Goal: Information Seeking & Learning: Learn about a topic

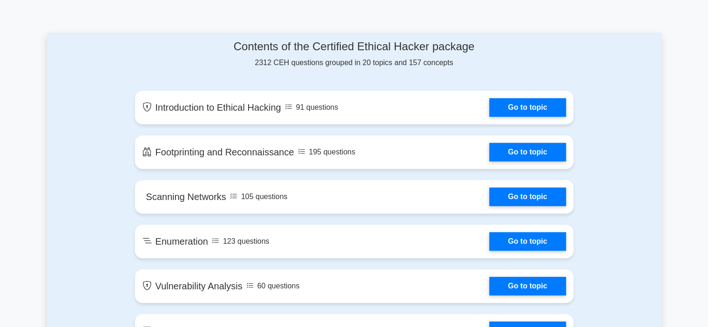
scroll to position [473, 0]
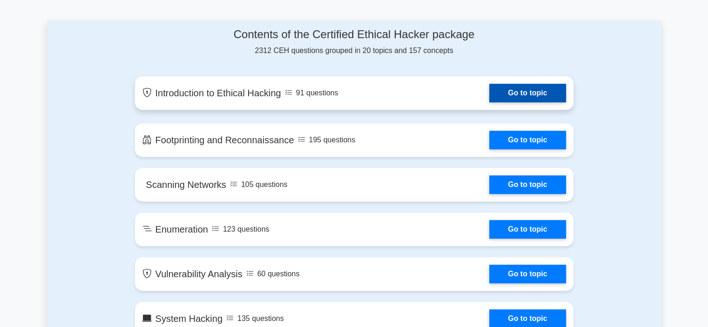
click at [489, 95] on link "Go to topic" at bounding box center [527, 93] width 76 height 19
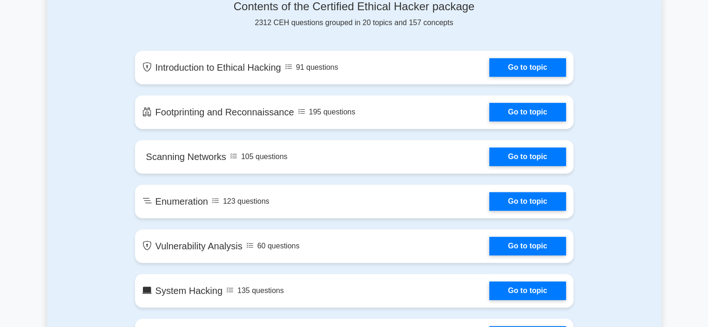
scroll to position [464, 0]
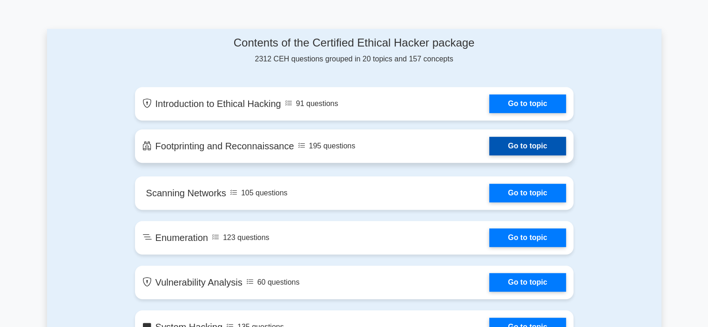
click at [489, 145] on link "Go to topic" at bounding box center [527, 146] width 76 height 19
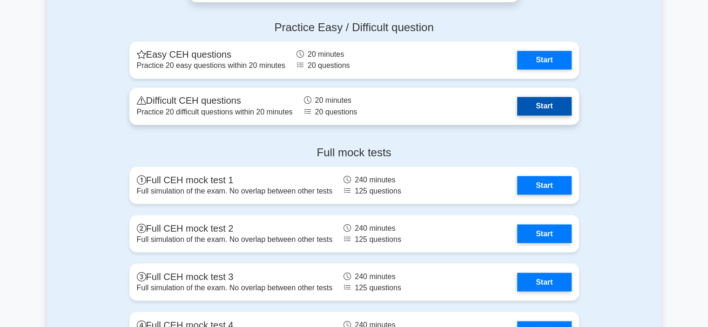
scroll to position [1625, 0]
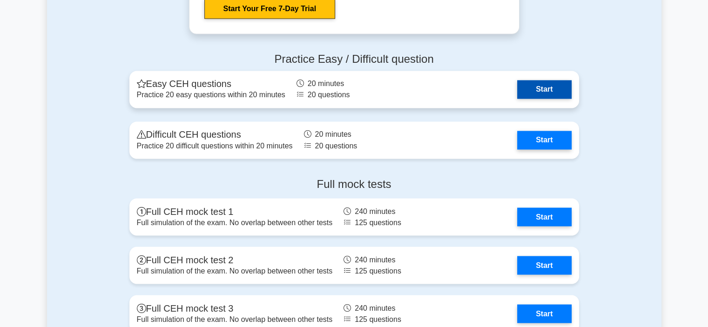
click at [543, 83] on link "Start" at bounding box center [544, 89] width 54 height 19
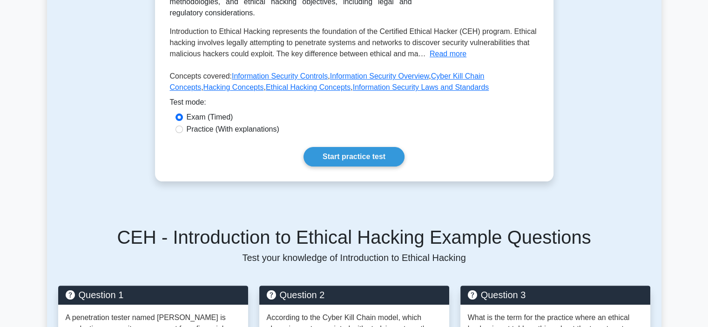
scroll to position [214, 0]
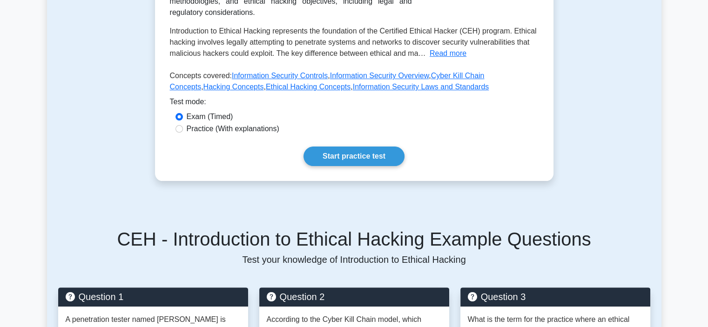
click at [209, 128] on label "Practice (With explanations)" at bounding box center [233, 128] width 93 height 11
click at [183, 128] on input "Practice (With explanations)" at bounding box center [178, 128] width 7 height 7
radio input "true"
click at [342, 160] on link "Start practice test" at bounding box center [353, 157] width 101 height 20
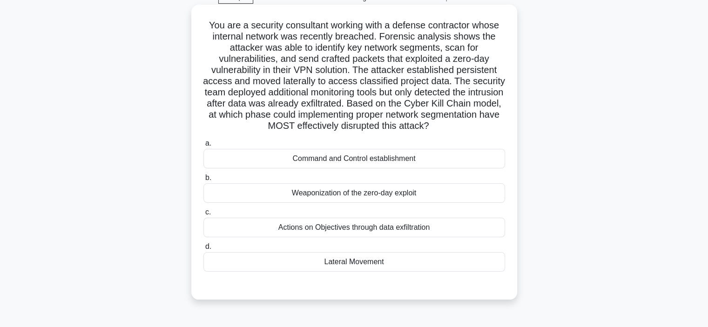
scroll to position [48, 0]
click at [363, 197] on div "Weaponization of the zero-day exploit" at bounding box center [354, 193] width 302 height 20
click at [203, 181] on input "b. Weaponization of the zero-day exploit" at bounding box center [203, 178] width 0 height 6
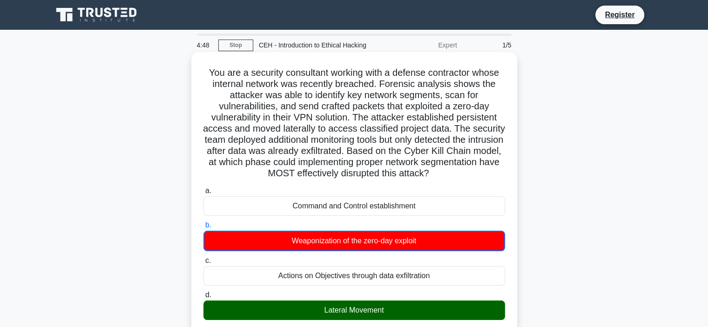
scroll to position [425, 0]
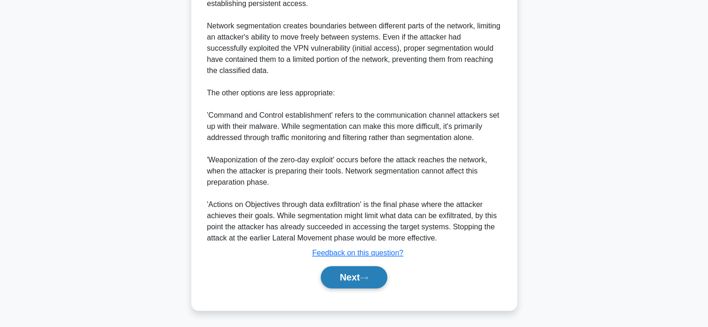
click at [348, 276] on button "Next" at bounding box center [354, 277] width 67 height 22
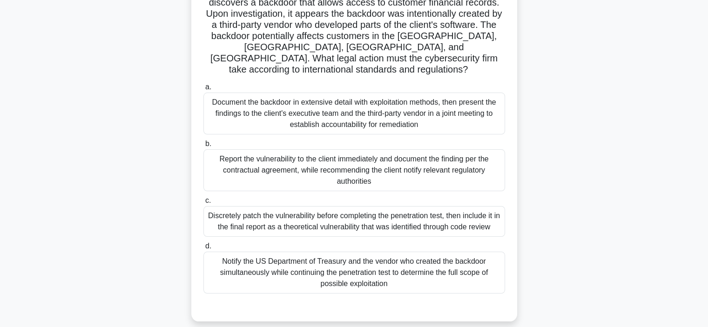
scroll to position [107, 0]
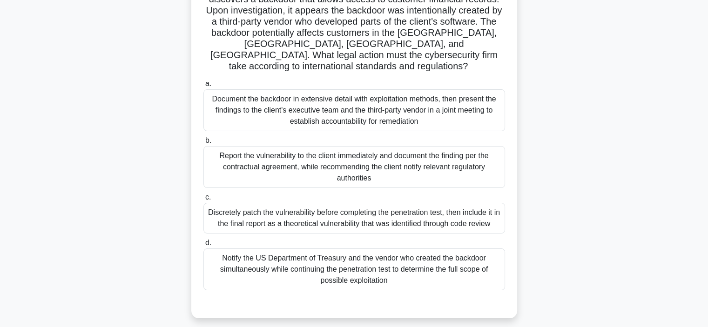
click at [372, 210] on div "Discretely patch the vulnerability before completing the penetration test, then…" at bounding box center [354, 218] width 302 height 31
click at [203, 201] on input "c. Discretely patch the vulnerability before completing the penetration test, t…" at bounding box center [203, 198] width 0 height 6
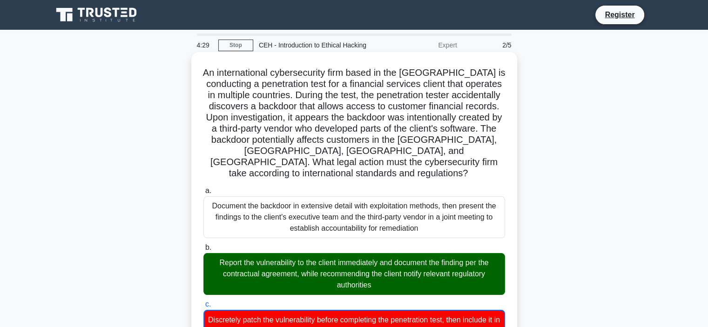
scroll to position [448, 0]
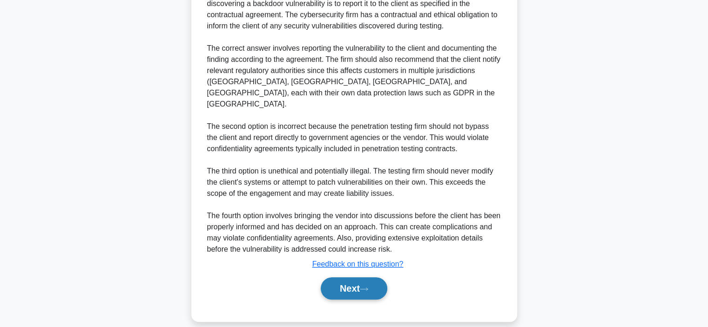
click at [354, 277] on button "Next" at bounding box center [354, 288] width 67 height 22
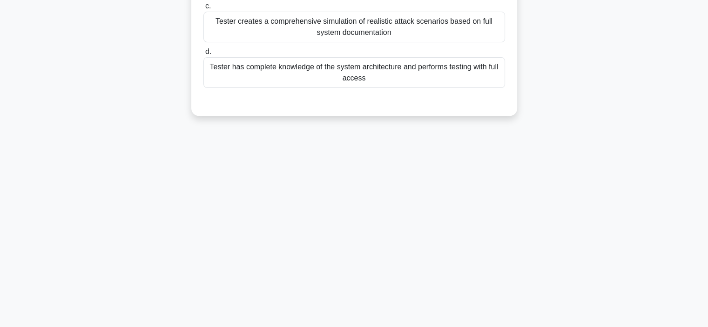
scroll to position [0, 0]
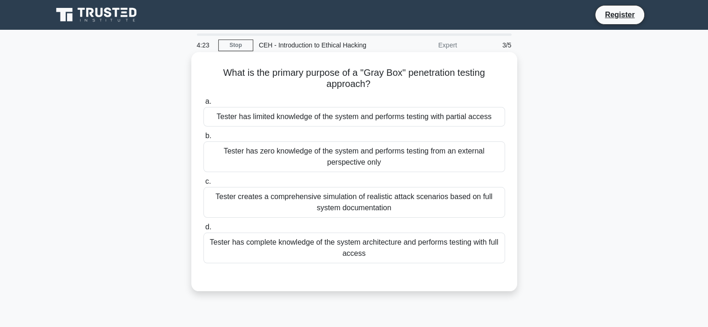
click at [364, 156] on div "Tester has zero knowledge of the system and performs testing from an external p…" at bounding box center [354, 156] width 302 height 31
click at [203, 139] on input "b. Tester has zero knowledge of the system and performs testing from an externa…" at bounding box center [203, 136] width 0 height 6
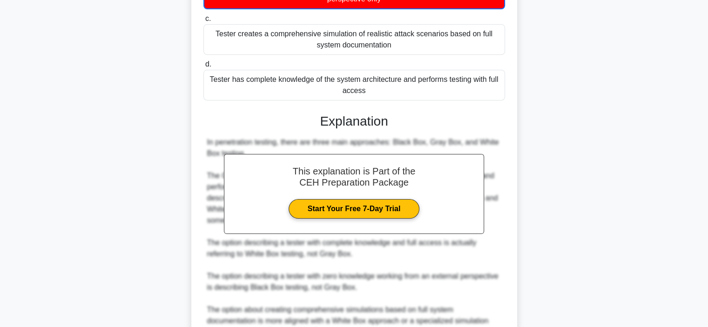
scroll to position [258, 0]
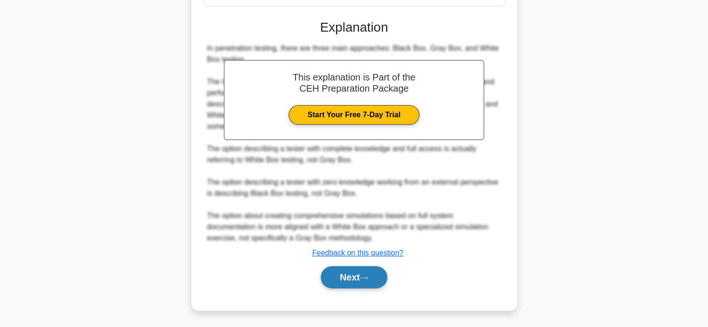
click at [341, 277] on button "Next" at bounding box center [354, 277] width 67 height 22
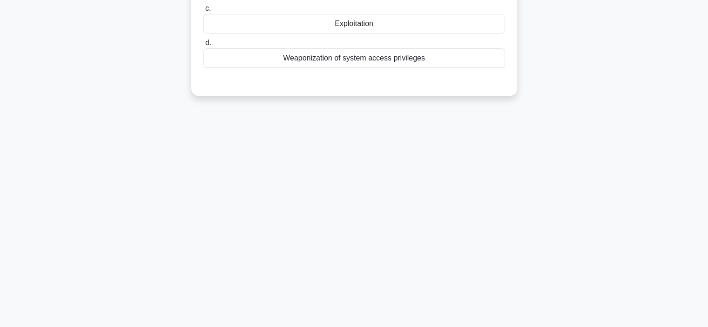
scroll to position [0, 0]
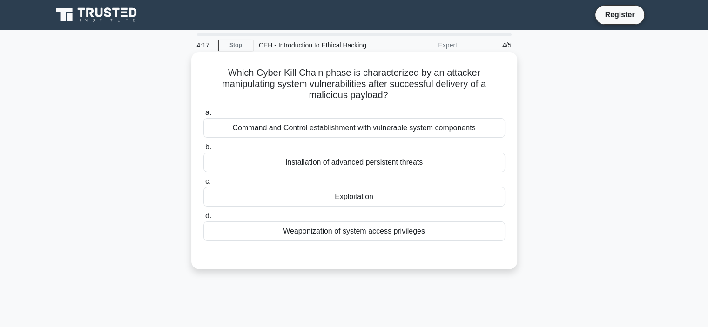
click at [344, 163] on div "Installation of advanced persistent threats" at bounding box center [354, 163] width 302 height 20
click at [203, 150] on input "b. Installation of advanced persistent threats" at bounding box center [203, 147] width 0 height 6
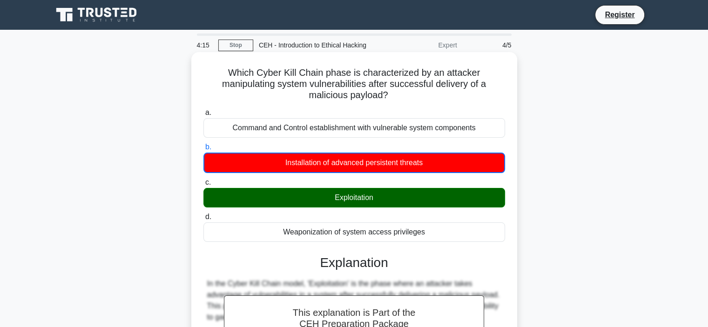
scroll to position [224, 0]
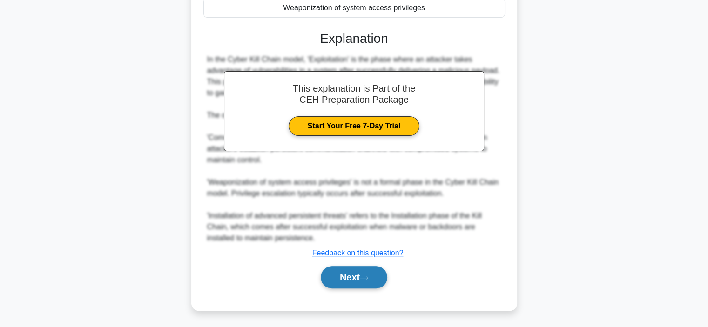
click at [339, 275] on button "Next" at bounding box center [354, 277] width 67 height 22
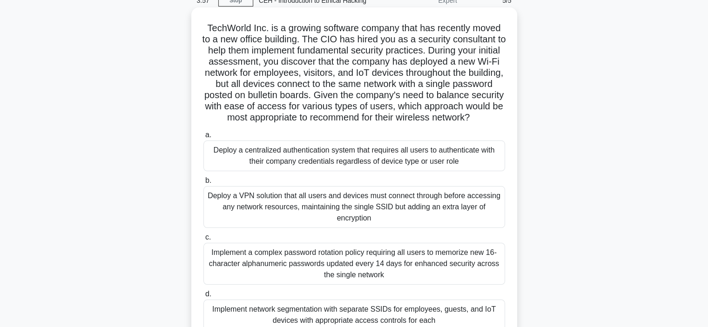
scroll to position [45, 0]
click at [366, 171] on div "Deploy a centralized authentication system that requires all users to authentic…" at bounding box center [354, 156] width 302 height 31
click at [203, 138] on input "a. Deploy a centralized authentication system that requires all users to authen…" at bounding box center [203, 135] width 0 height 6
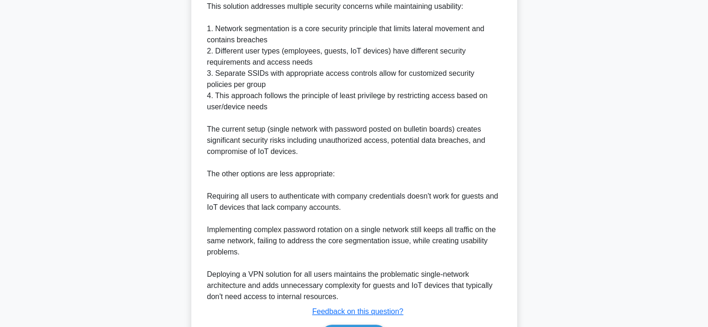
scroll to position [515, 0]
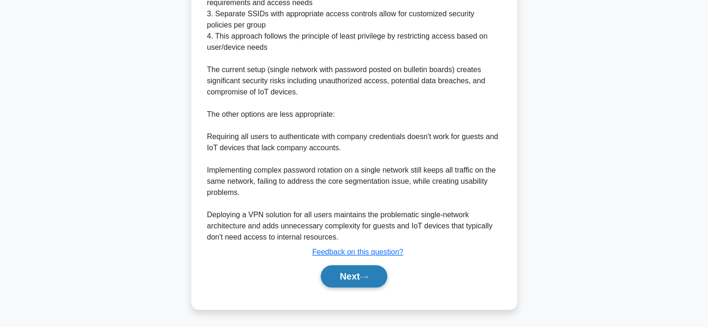
click at [343, 281] on button "Next" at bounding box center [354, 276] width 67 height 22
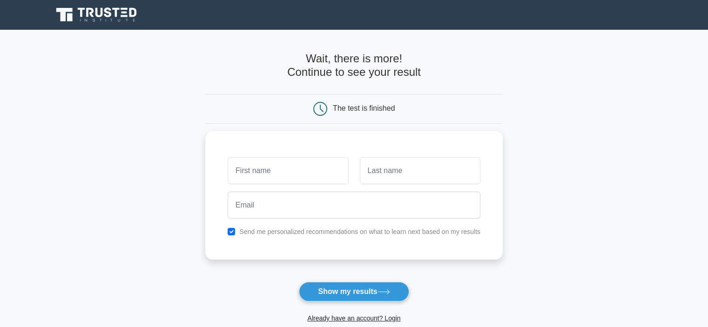
scroll to position [33, 0]
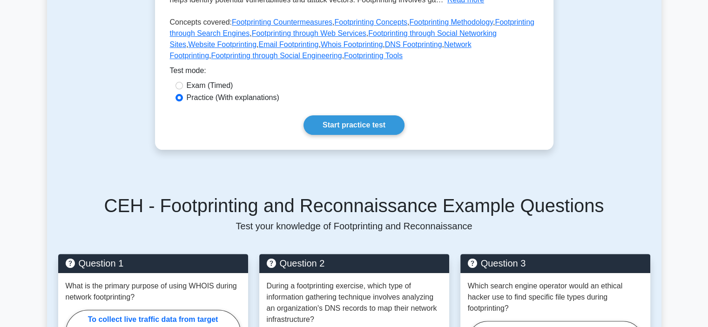
scroll to position [253, 0]
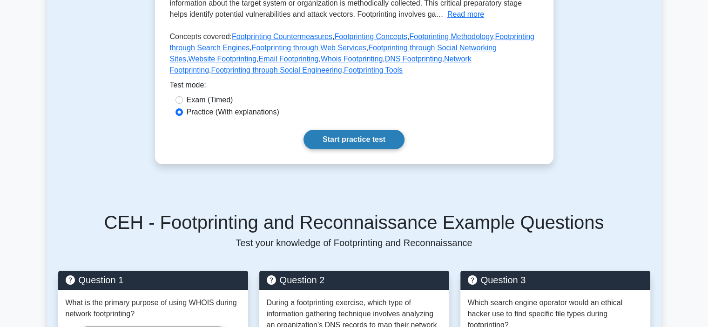
click at [346, 143] on link "Start practice test" at bounding box center [353, 140] width 101 height 20
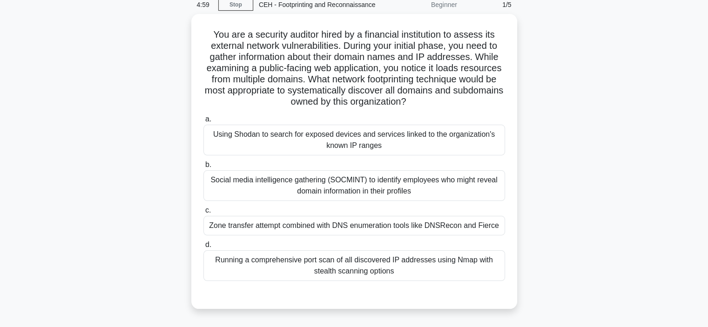
scroll to position [42, 0]
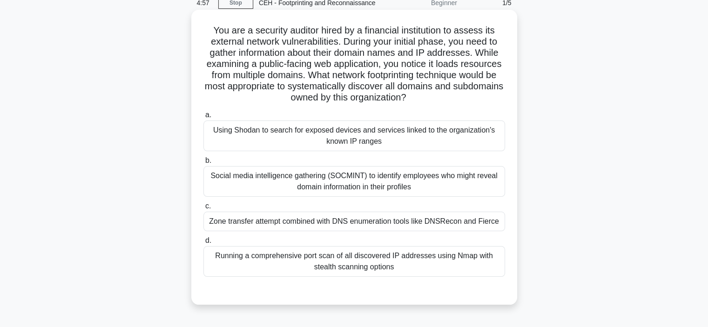
click at [335, 178] on div "Social media intelligence gathering (SOCMINT) to identify employees who might r…" at bounding box center [354, 181] width 302 height 31
click at [203, 164] on input "b. Social media intelligence gathering (SOCMINT) to identify employees who migh…" at bounding box center [203, 161] width 0 height 6
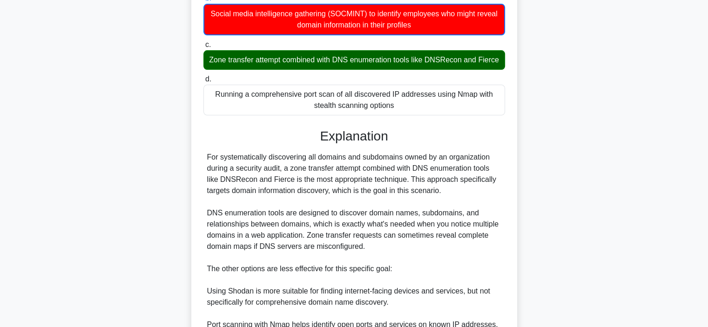
scroll to position [358, 0]
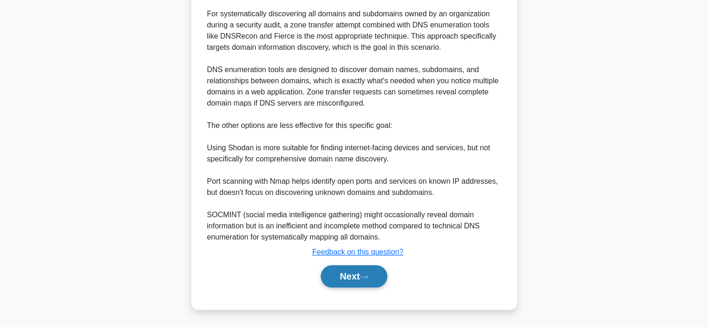
click at [354, 279] on button "Next" at bounding box center [354, 276] width 67 height 22
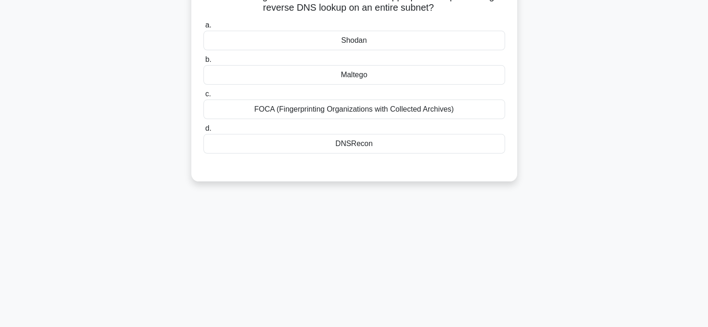
scroll to position [101, 0]
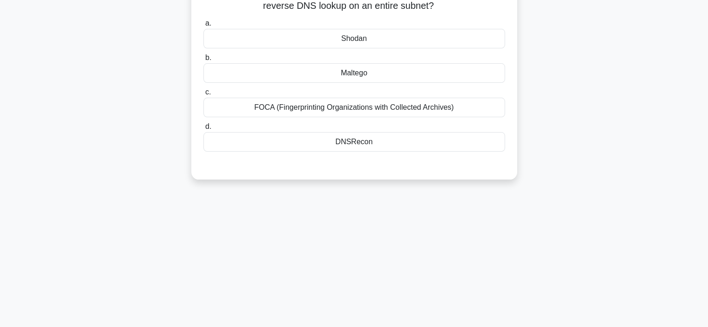
click at [367, 70] on div "Maltego" at bounding box center [354, 73] width 302 height 20
click at [203, 61] on input "b. Maltego" at bounding box center [203, 58] width 0 height 6
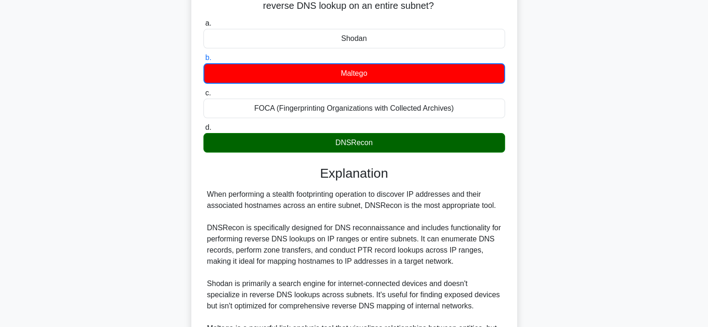
scroll to position [280, 0]
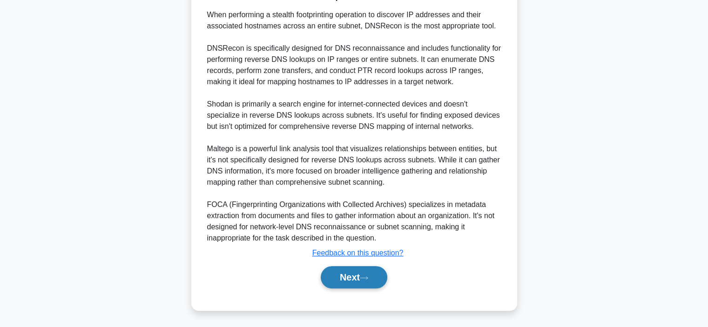
click at [338, 275] on button "Next" at bounding box center [354, 277] width 67 height 22
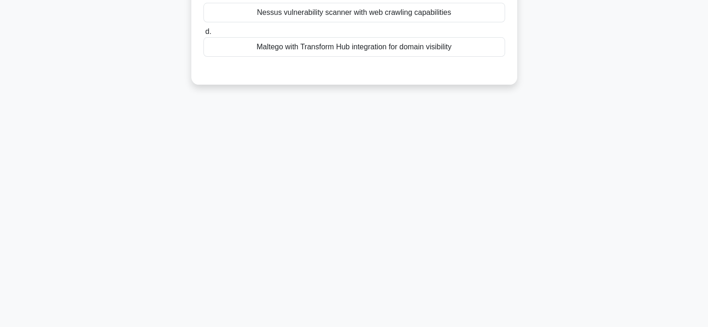
scroll to position [0, 0]
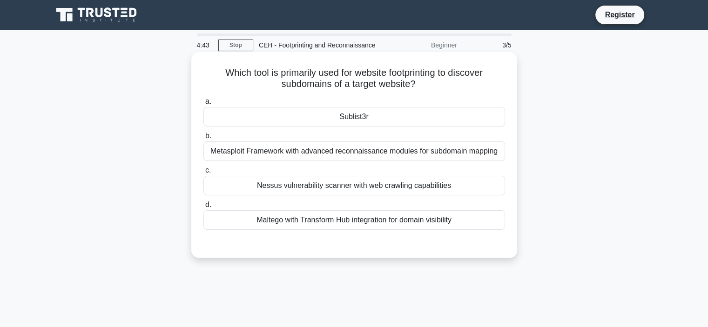
click at [324, 152] on div "Metasploit Framework with advanced reconnaissance modules for subdomain mapping" at bounding box center [354, 151] width 302 height 20
click at [203, 139] on input "b. Metasploit Framework with advanced reconnaissance modules for subdomain mapp…" at bounding box center [203, 136] width 0 height 6
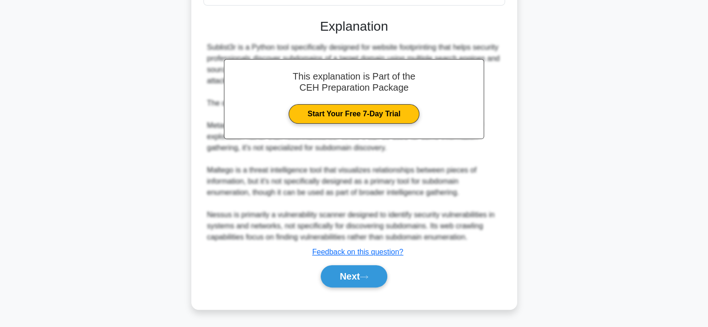
scroll to position [236, 0]
click at [353, 277] on button "Next" at bounding box center [354, 276] width 67 height 22
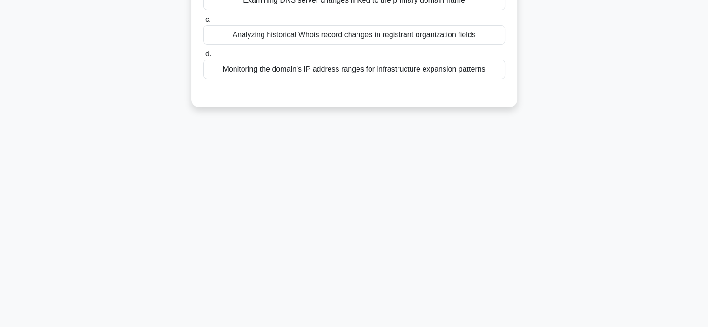
scroll to position [2, 0]
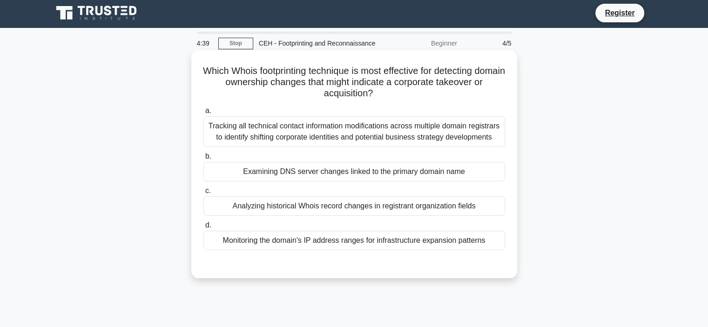
click at [363, 208] on div "Analyzing historical Whois record changes in registrant organization fields" at bounding box center [354, 206] width 302 height 20
click at [203, 194] on input "c. Analyzing historical Whois record changes in registrant organization fields" at bounding box center [203, 191] width 0 height 6
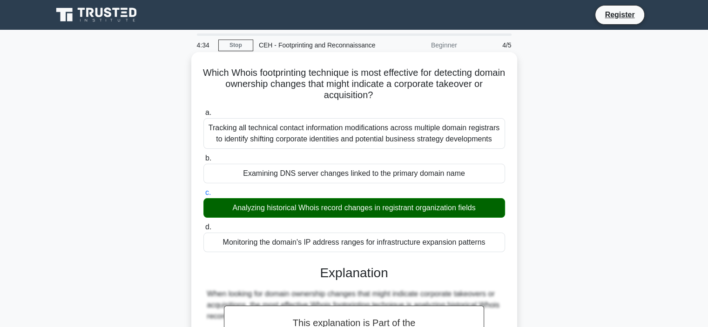
scroll to position [279, 0]
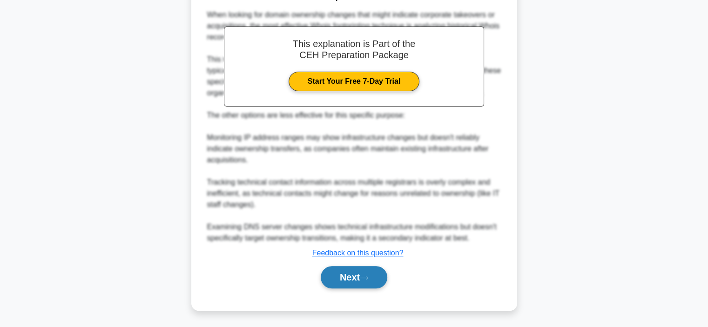
click at [363, 273] on button "Next" at bounding box center [354, 277] width 67 height 22
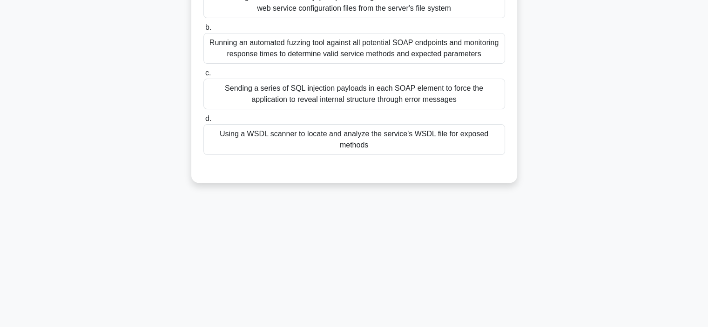
scroll to position [69, 0]
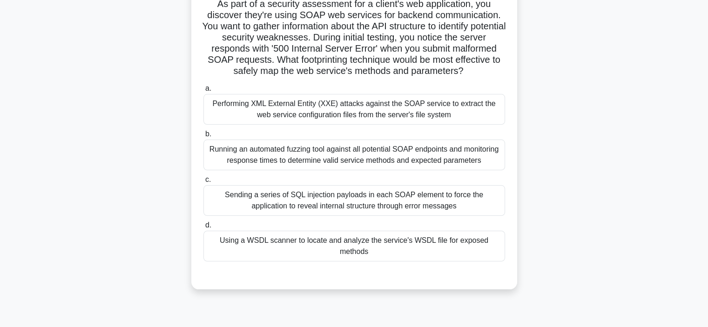
click at [343, 204] on div "Sending a series of SQL injection payloads in each SOAP element to force the ap…" at bounding box center [354, 200] width 302 height 31
click at [203, 183] on input "c. Sending a series of SQL injection payloads in each SOAP element to force the…" at bounding box center [203, 180] width 0 height 6
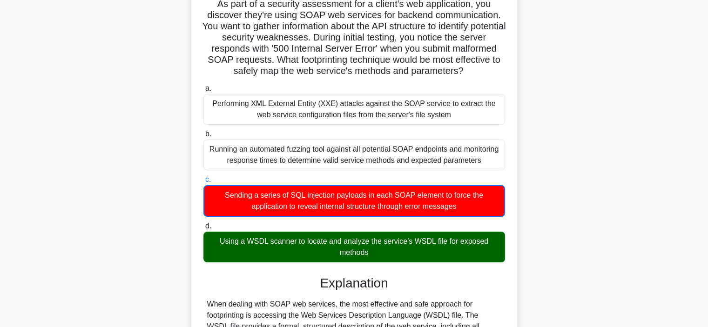
scroll to position [381, 0]
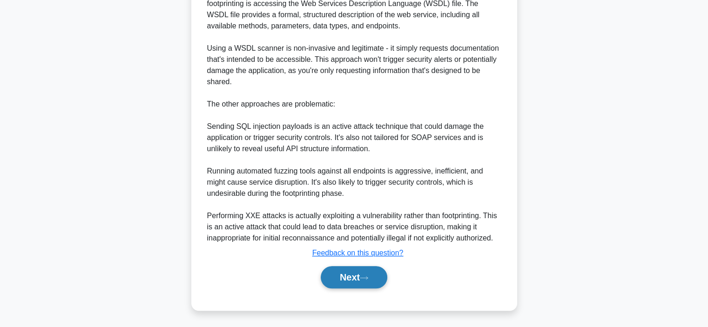
click at [345, 282] on button "Next" at bounding box center [354, 277] width 67 height 22
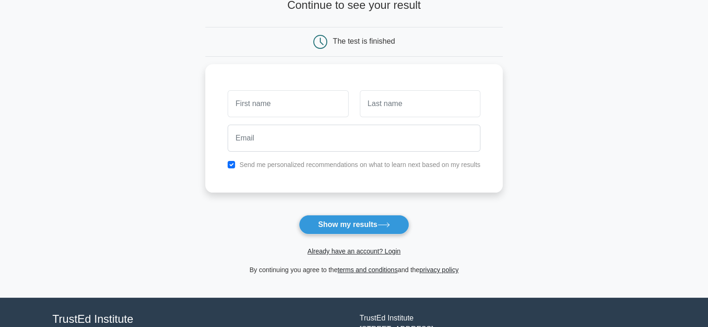
scroll to position [67, 0]
click at [308, 92] on input "text" at bounding box center [288, 101] width 121 height 27
type input "[PERSON_NAME]"
click at [381, 106] on input "text" at bounding box center [420, 101] width 121 height 27
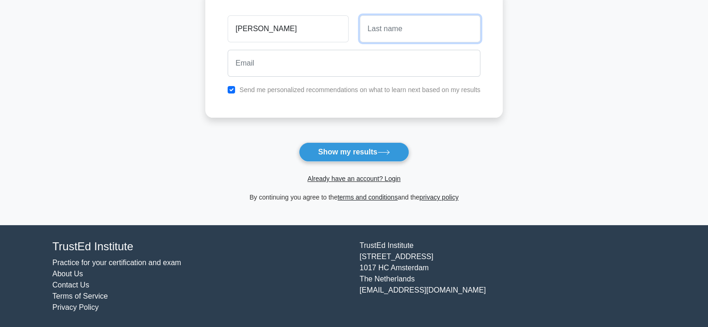
scroll to position [0, 0]
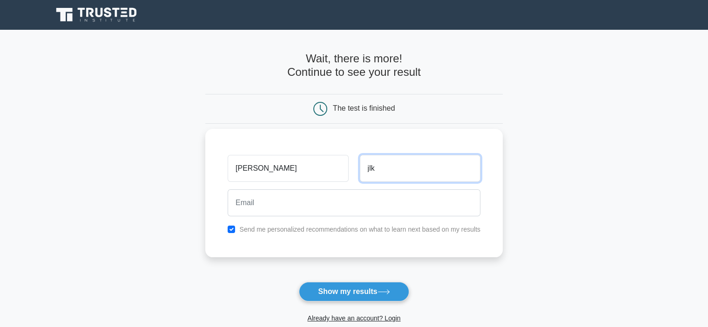
type input "jlk"
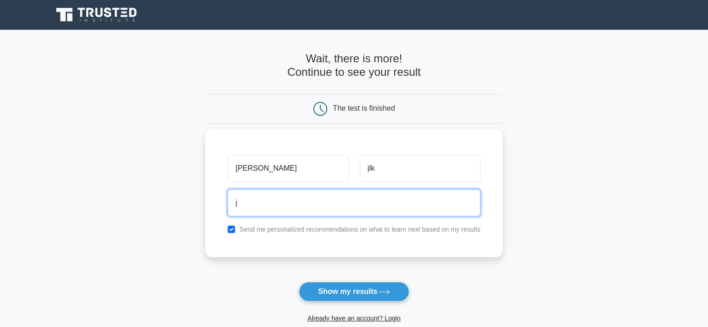
click at [298, 208] on input "j" at bounding box center [354, 202] width 253 height 27
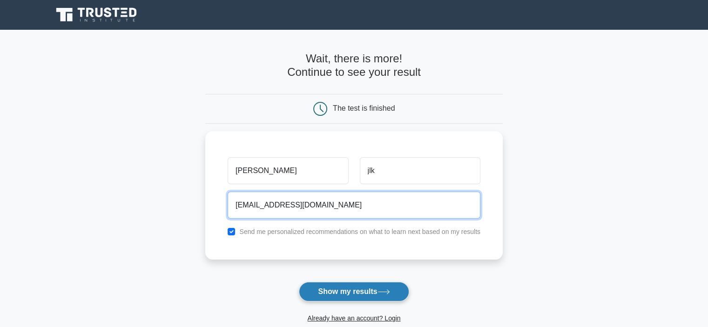
type input "[EMAIL_ADDRESS][DOMAIN_NAME]"
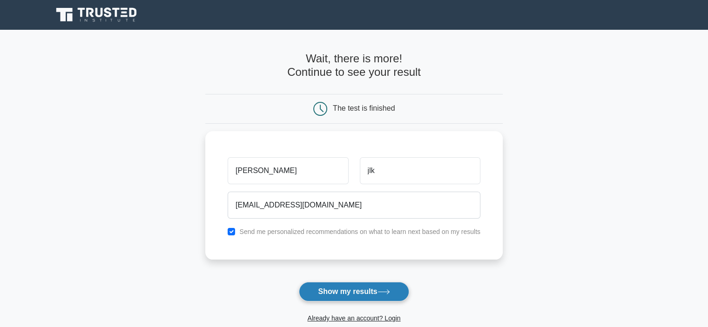
click at [346, 294] on button "Show my results" at bounding box center [354, 292] width 110 height 20
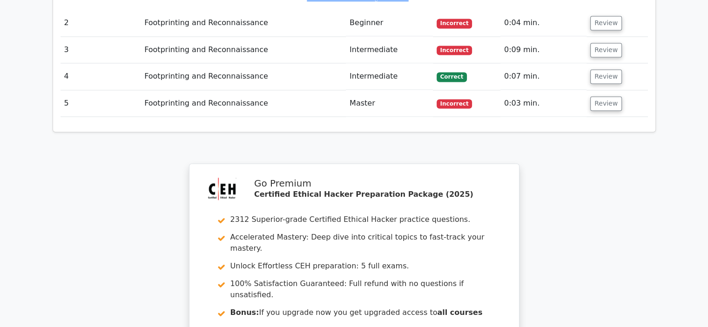
scroll to position [1511, 0]
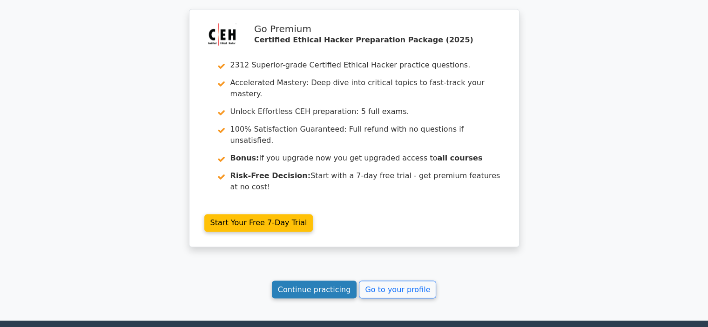
click at [319, 281] on link "Continue practicing" at bounding box center [314, 290] width 85 height 18
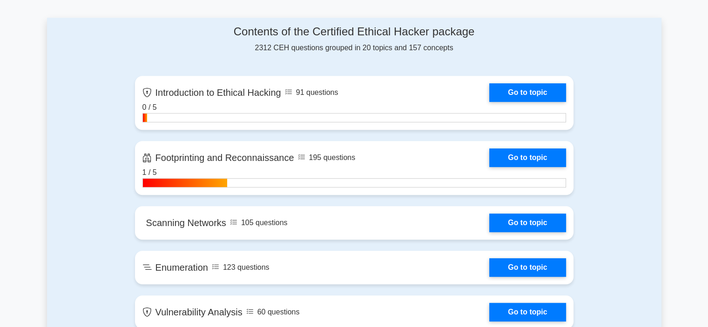
scroll to position [597, 0]
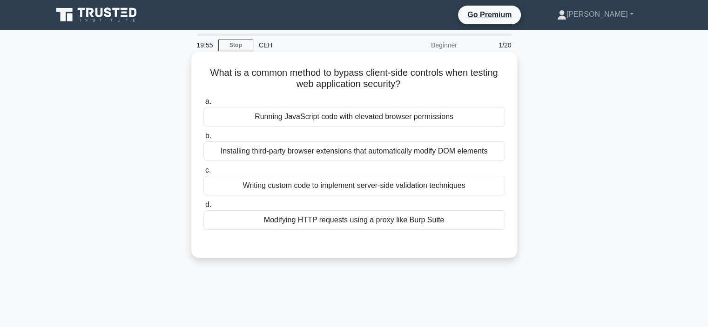
click at [376, 156] on div "Installing third-party browser extensions that automatically modify DOM elements" at bounding box center [354, 151] width 302 height 20
click at [203, 139] on input "b. Installing third-party browser extensions that automatically modify DOM elem…" at bounding box center [203, 136] width 0 height 6
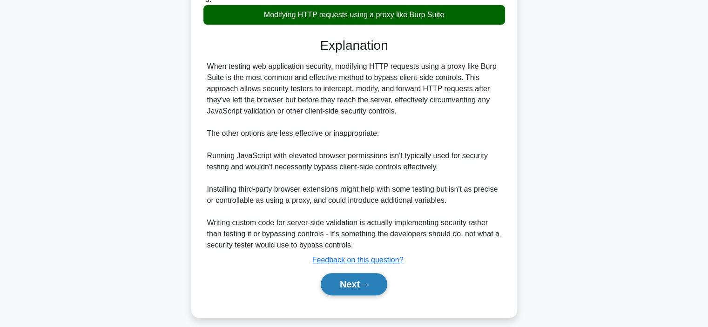
scroll to position [206, 0]
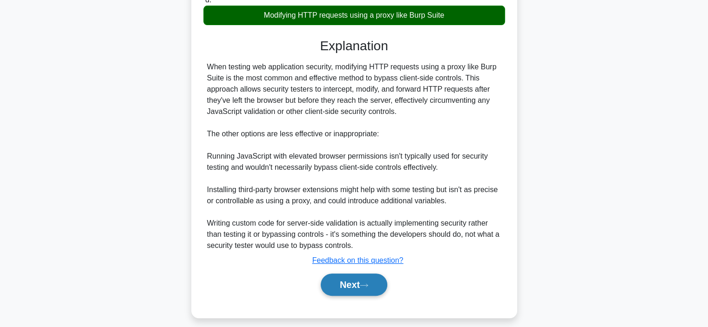
click at [350, 290] on button "Next" at bounding box center [354, 285] width 67 height 22
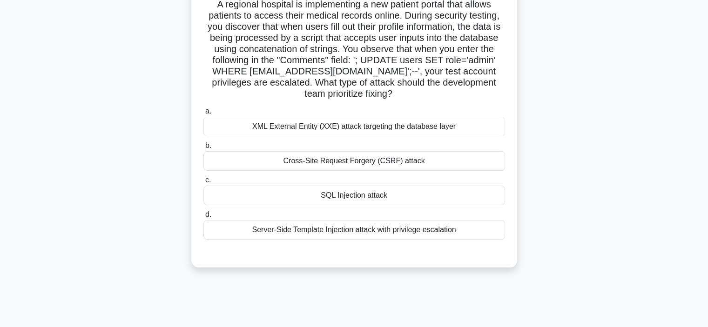
scroll to position [56, 0]
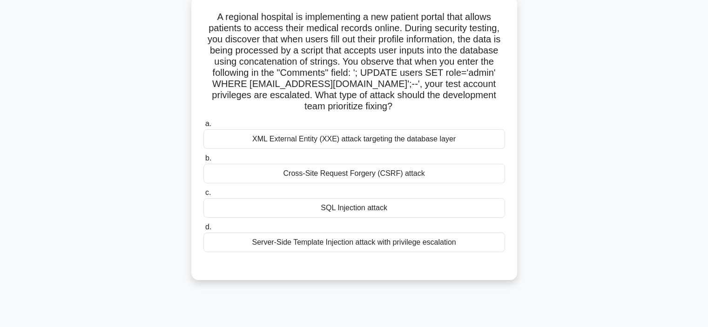
click at [358, 216] on div "SQL Injection attack" at bounding box center [354, 208] width 302 height 20
click at [203, 196] on input "c. SQL Injection attack" at bounding box center [203, 193] width 0 height 6
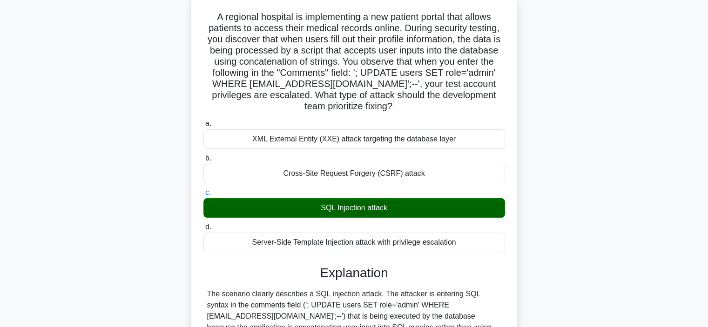
click at [371, 207] on div "SQL Injection attack" at bounding box center [354, 208] width 302 height 20
click at [203, 196] on input "c. SQL Injection attack" at bounding box center [203, 193] width 0 height 6
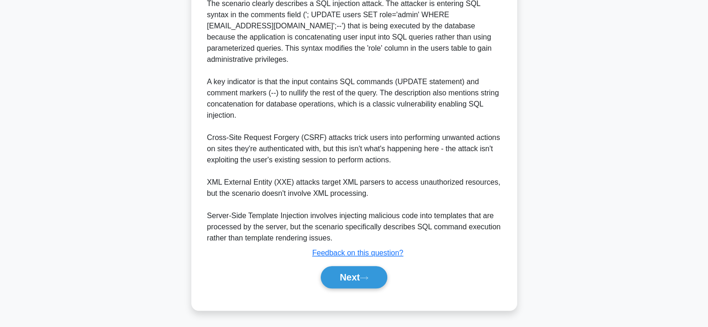
scroll to position [346, 0]
click at [357, 284] on button "Next" at bounding box center [354, 277] width 67 height 22
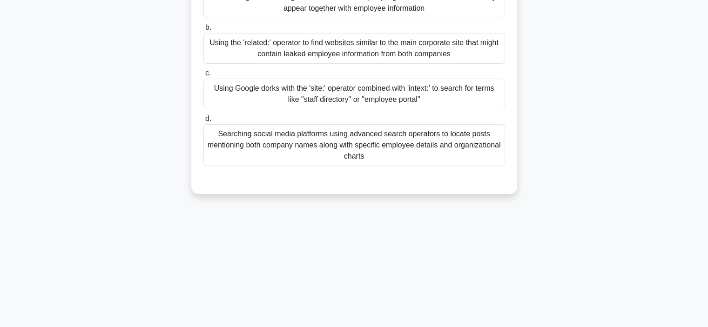
scroll to position [23, 0]
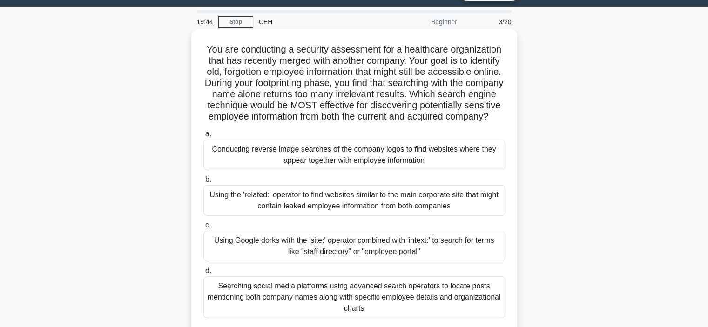
click at [339, 201] on div "Using the 'related:' operator to find websites similar to the main corporate si…" at bounding box center [354, 200] width 302 height 31
click at [203, 183] on input "b. Using the 'related:' operator to find websites similar to the main corporate…" at bounding box center [203, 180] width 0 height 6
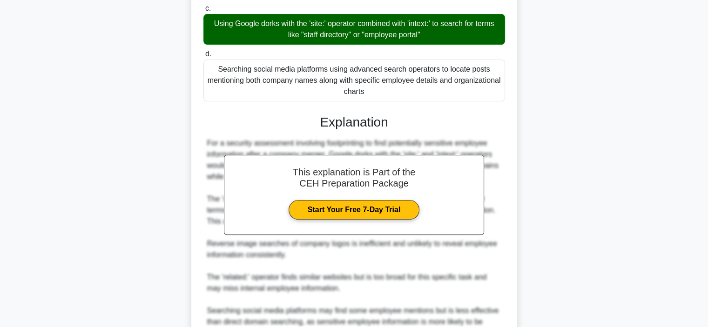
scroll to position [347, 0]
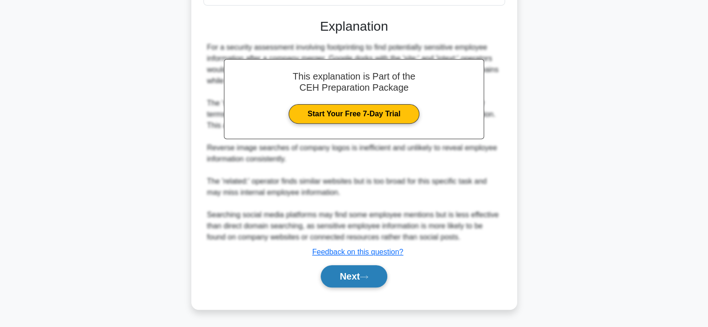
click at [355, 271] on button "Next" at bounding box center [354, 276] width 67 height 22
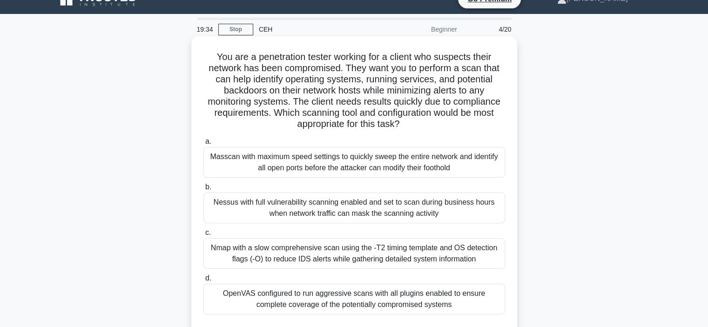
scroll to position [11, 0]
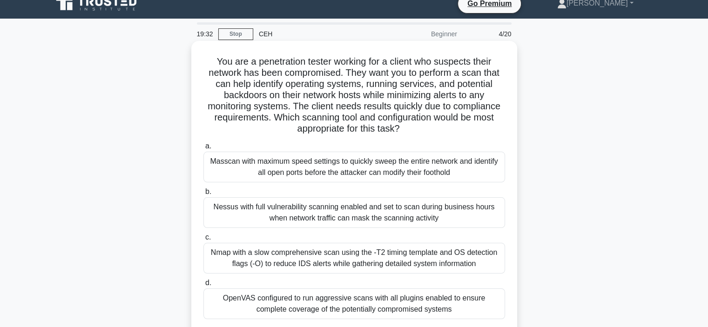
click at [323, 262] on div "Nmap with a slow comprehensive scan using the -T2 timing template and OS detect…" at bounding box center [354, 258] width 302 height 31
click at [203, 241] on input "c. Nmap with a slow comprehensive scan using the -T2 timing template and OS det…" at bounding box center [203, 238] width 0 height 6
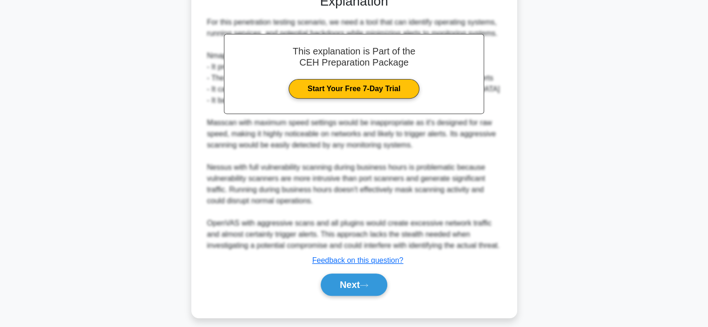
scroll to position [357, 0]
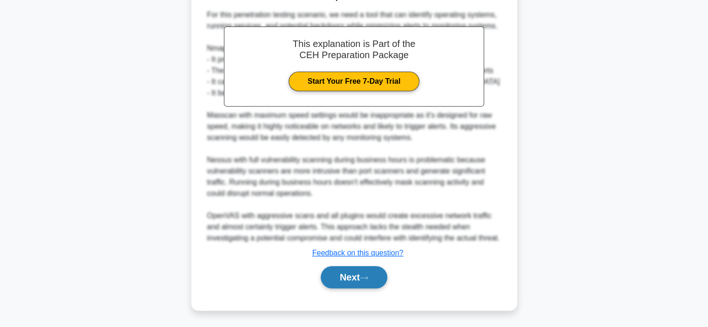
click at [343, 279] on button "Next" at bounding box center [354, 277] width 67 height 22
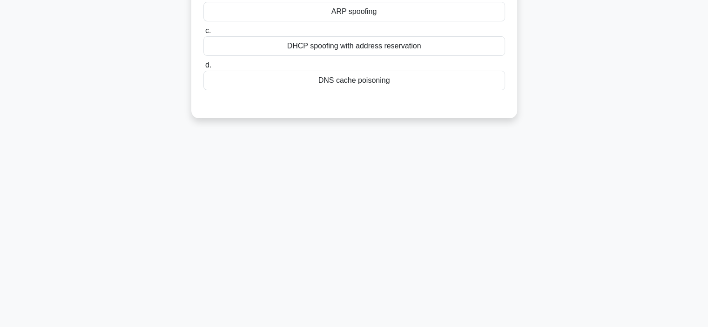
scroll to position [0, 0]
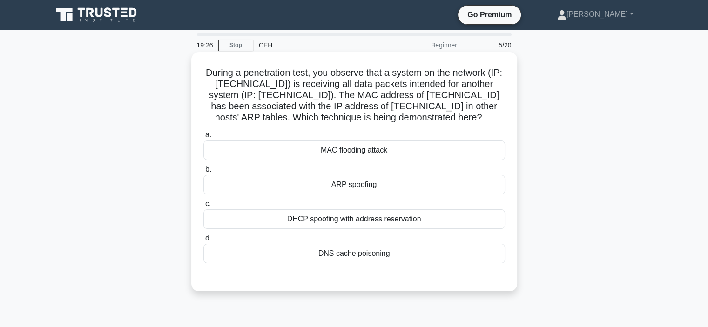
click at [353, 184] on div "ARP spoofing" at bounding box center [354, 185] width 302 height 20
click at [203, 173] on input "b. ARP spoofing" at bounding box center [203, 170] width 0 height 6
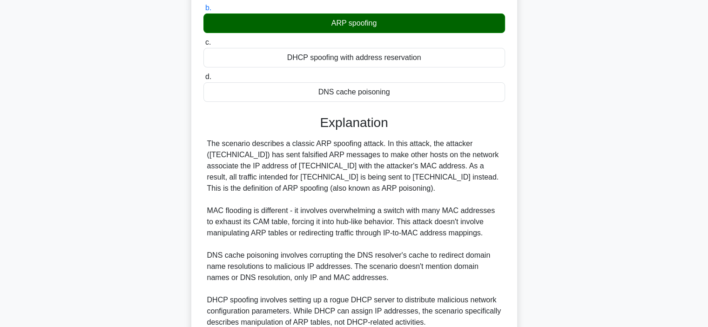
scroll to position [246, 0]
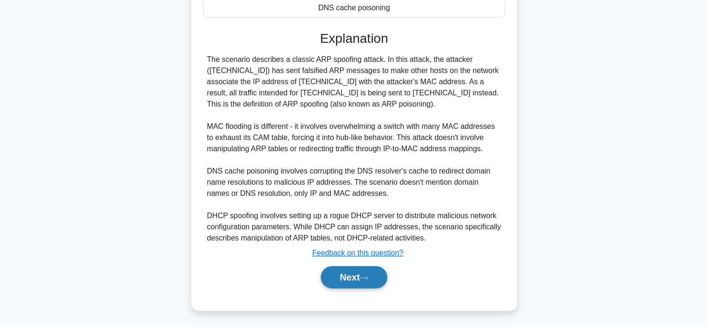
click at [347, 280] on button "Next" at bounding box center [354, 277] width 67 height 22
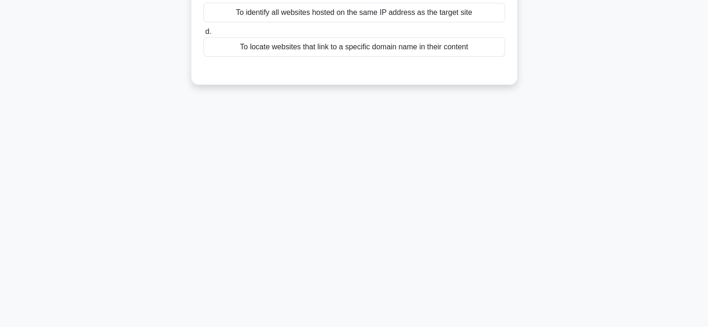
scroll to position [0, 0]
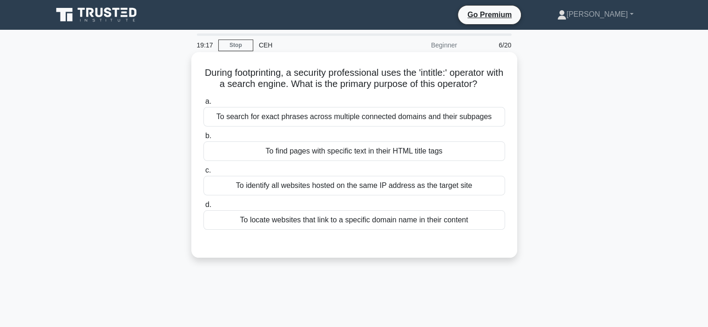
click at [385, 154] on div "To find pages with specific text in their HTML title tags" at bounding box center [354, 151] width 302 height 20
click at [203, 139] on input "b. To find pages with specific text in their HTML title tags" at bounding box center [203, 136] width 0 height 6
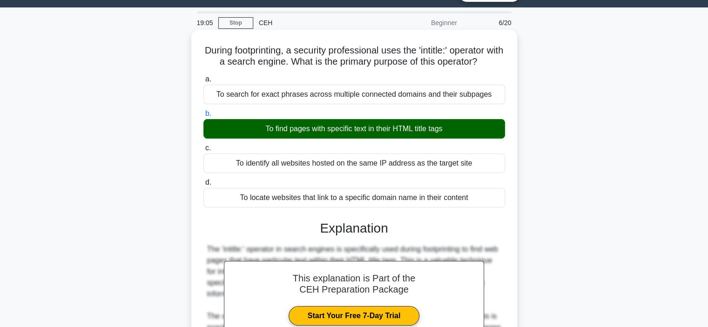
scroll to position [257, 0]
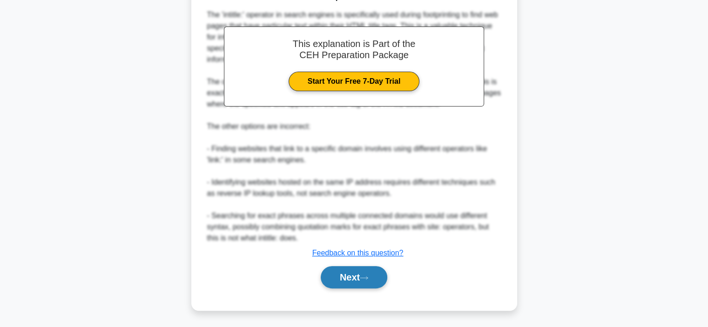
click at [354, 267] on button "Next" at bounding box center [354, 277] width 67 height 22
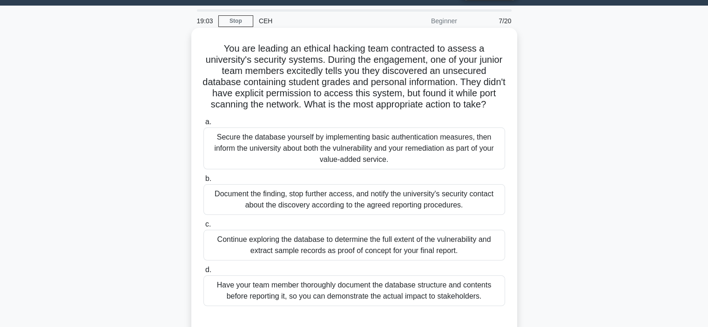
scroll to position [25, 0]
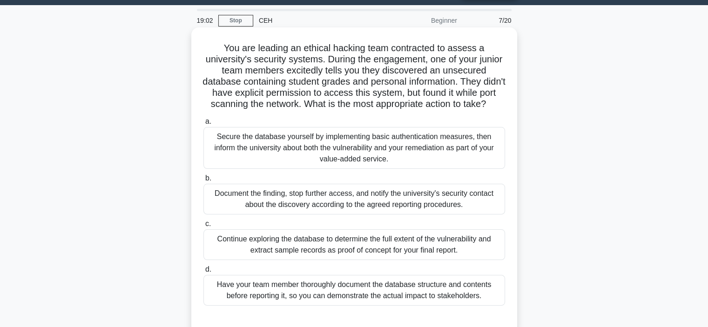
click at [374, 154] on div "Secure the database yourself by implementing basic authentication measures, the…" at bounding box center [354, 148] width 302 height 42
click at [203, 125] on input "a. Secure the database yourself by implementing basic authentication measures, …" at bounding box center [203, 122] width 0 height 6
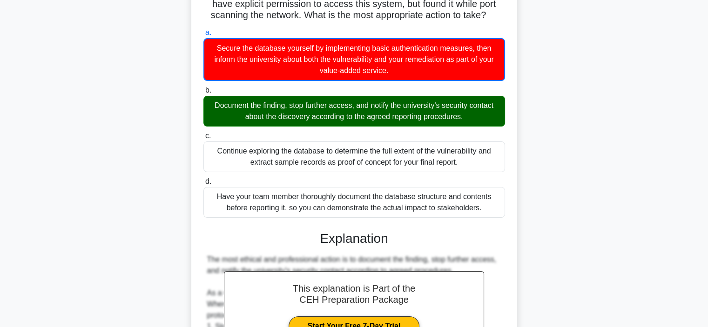
scroll to position [392, 0]
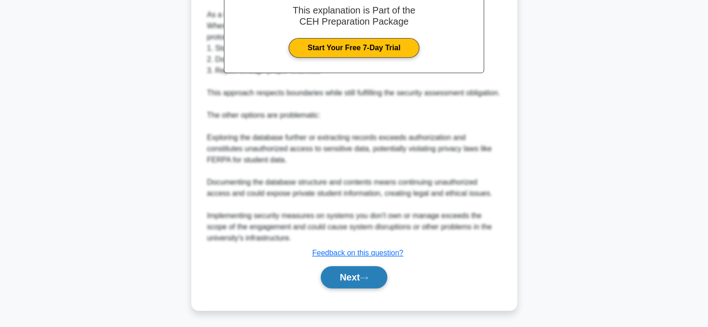
click at [368, 280] on button "Next" at bounding box center [354, 277] width 67 height 22
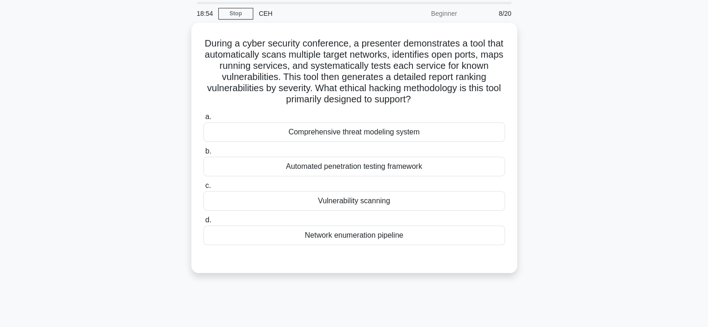
scroll to position [30, 0]
click at [438, 150] on label "b. Automated penetration testing framework" at bounding box center [354, 160] width 302 height 31
click at [203, 150] on input "b. Automated penetration testing framework" at bounding box center [203, 151] width 0 height 6
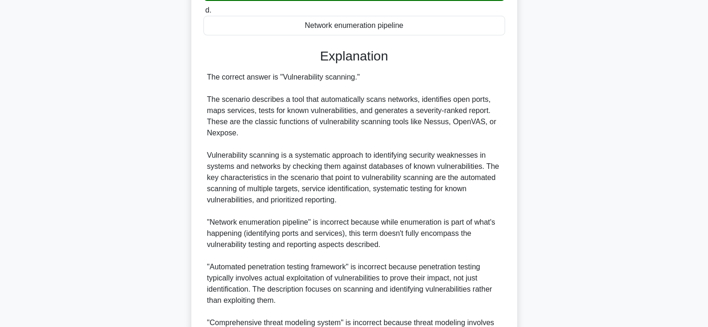
scroll to position [358, 0]
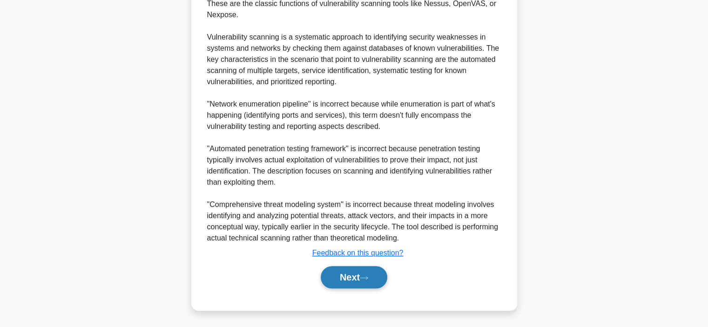
click at [377, 281] on button "Next" at bounding box center [354, 277] width 67 height 22
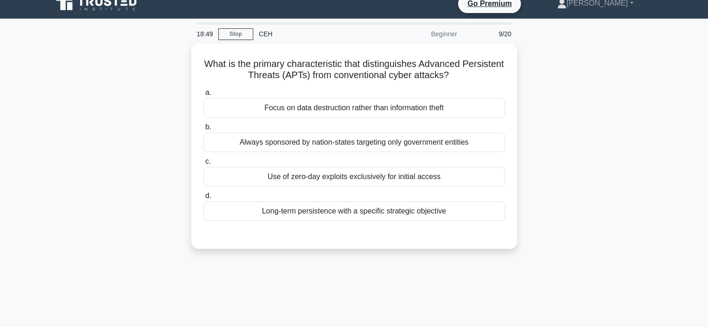
scroll to position [7, 0]
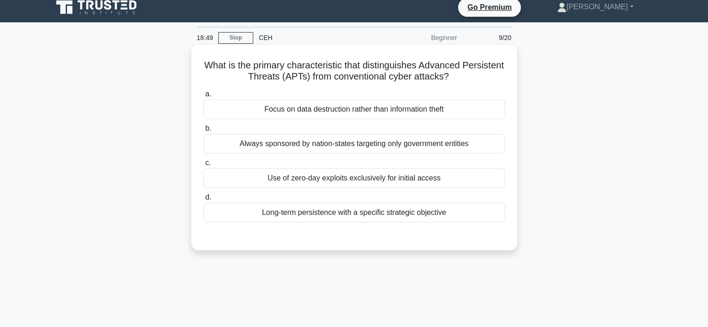
click at [383, 135] on div "Always sponsored by nation-states targeting only government entities" at bounding box center [354, 144] width 302 height 20
click at [203, 132] on input "b. Always sponsored by nation-states targeting only government entities" at bounding box center [203, 129] width 0 height 6
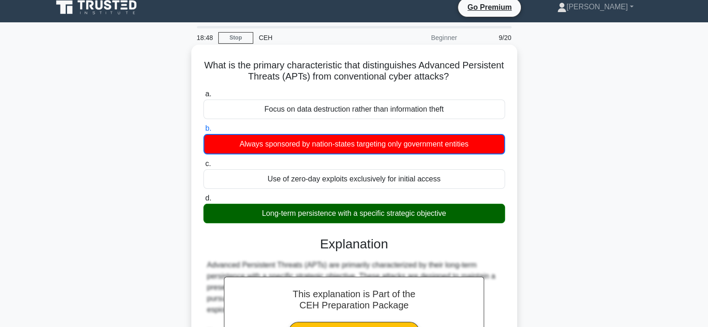
scroll to position [236, 0]
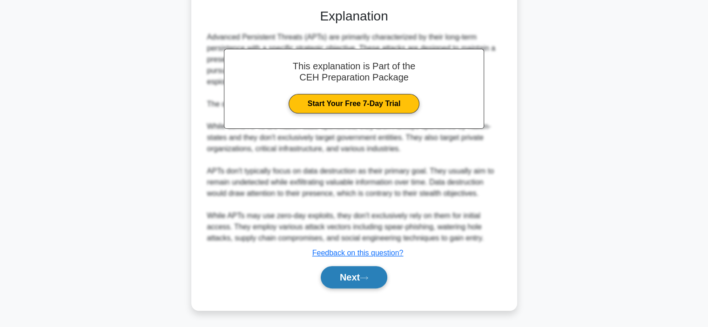
click at [352, 281] on button "Next" at bounding box center [354, 277] width 67 height 22
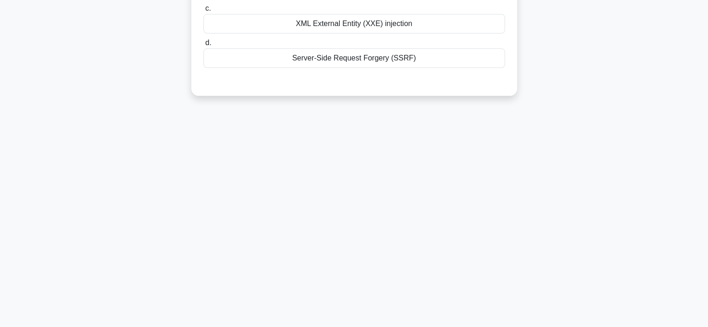
scroll to position [0, 0]
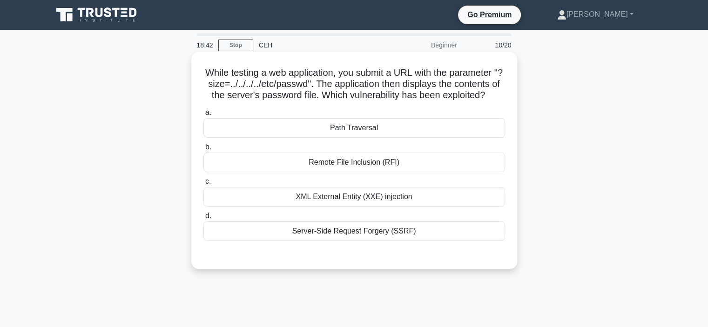
click at [357, 138] on div "Path Traversal" at bounding box center [354, 128] width 302 height 20
click at [203, 116] on input "a. Path Traversal" at bounding box center [203, 113] width 0 height 6
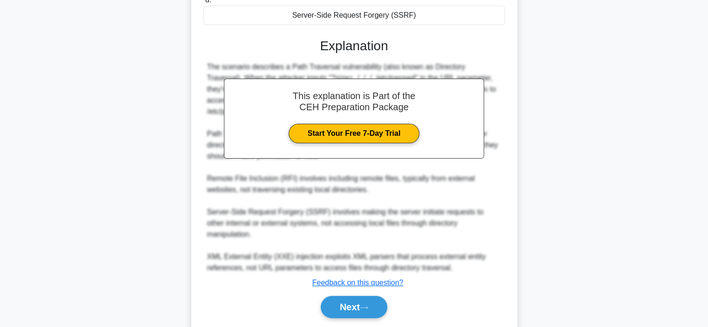
scroll to position [246, 0]
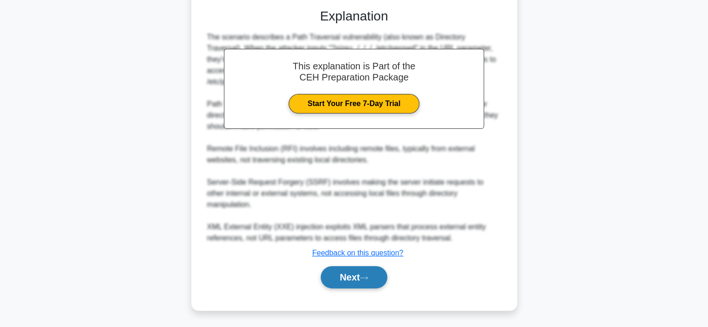
click at [368, 281] on button "Next" at bounding box center [354, 277] width 67 height 22
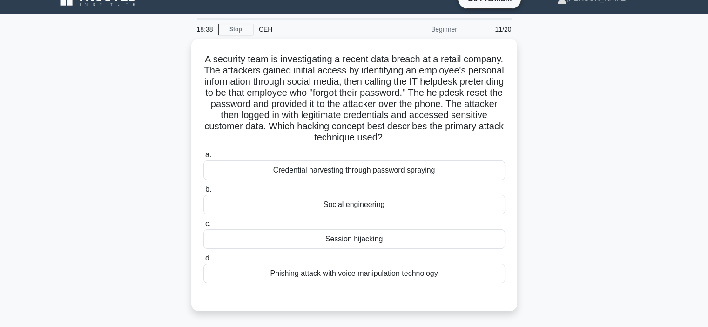
scroll to position [15, 0]
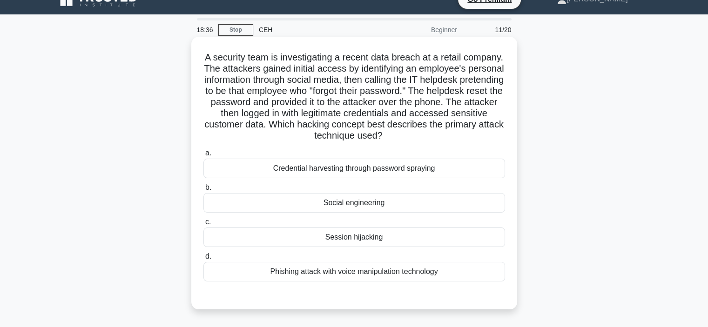
click at [396, 175] on div "Credential harvesting through password spraying" at bounding box center [354, 169] width 302 height 20
click at [203, 156] on input "a. Credential harvesting through password spraying" at bounding box center [203, 153] width 0 height 6
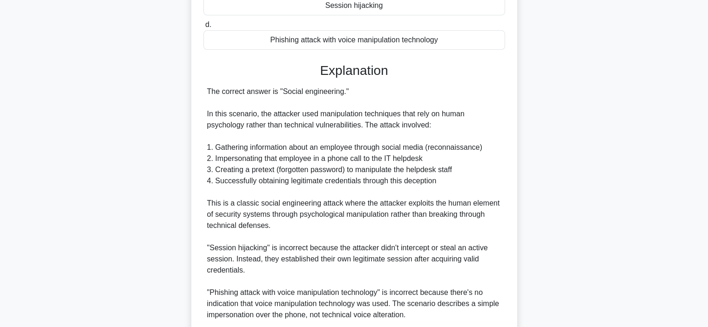
scroll to position [381, 0]
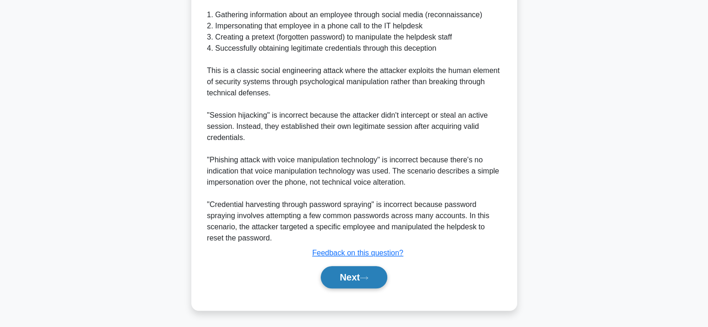
click at [352, 287] on button "Next" at bounding box center [354, 277] width 67 height 22
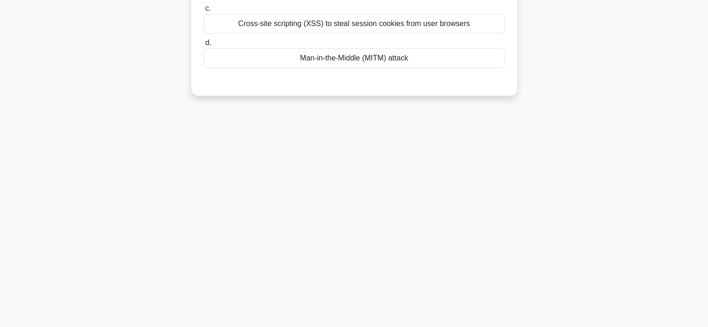
scroll to position [0, 0]
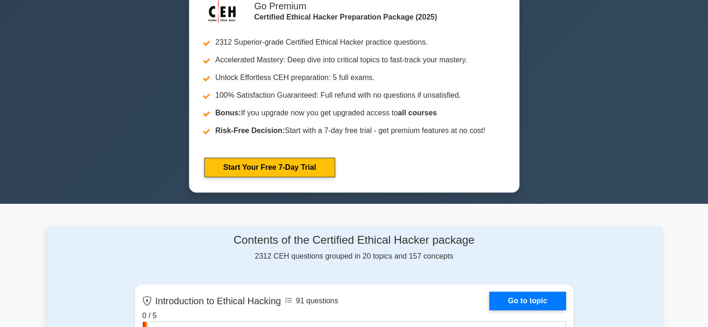
scroll to position [412, 0]
